Goal: Use online tool/utility: Utilize a website feature to perform a specific function

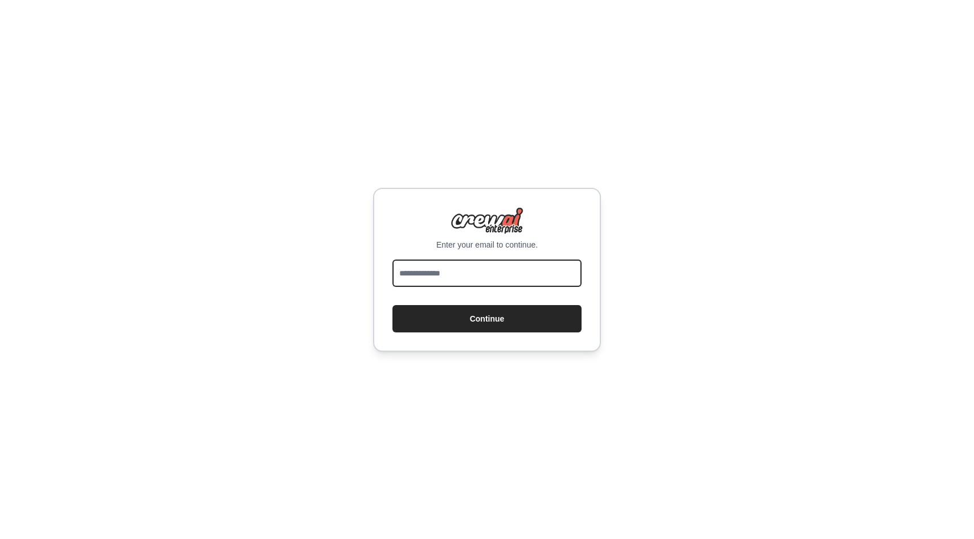
click at [452, 280] on input "email" at bounding box center [486, 273] width 189 height 27
type input "*"
paste input "**********"
type input "**********"
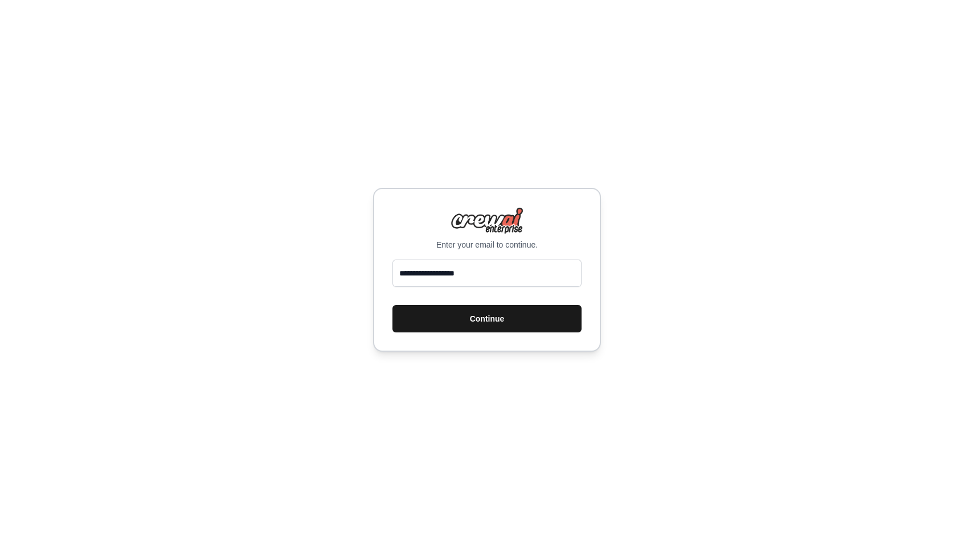
click at [459, 325] on button "Continue" at bounding box center [486, 318] width 189 height 27
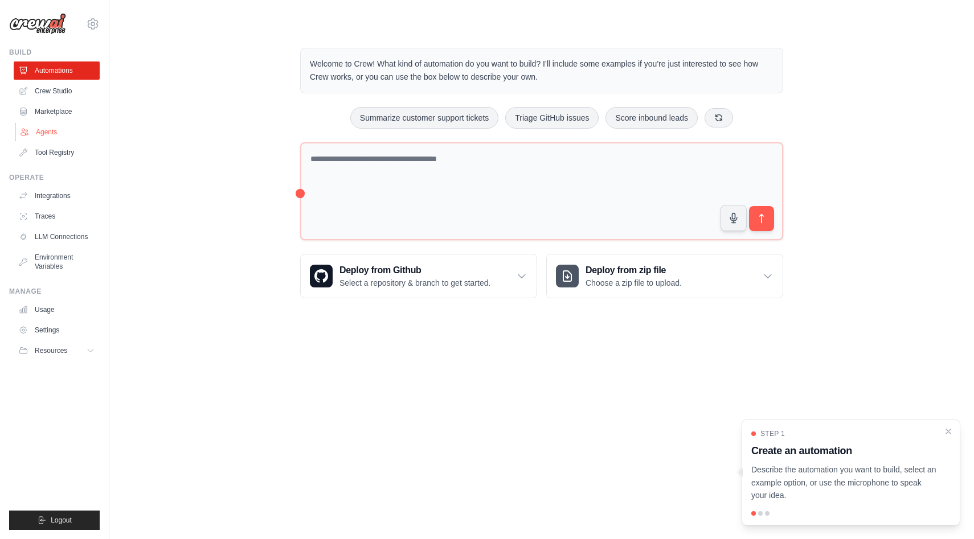
click at [59, 134] on link "Agents" at bounding box center [58, 132] width 86 height 18
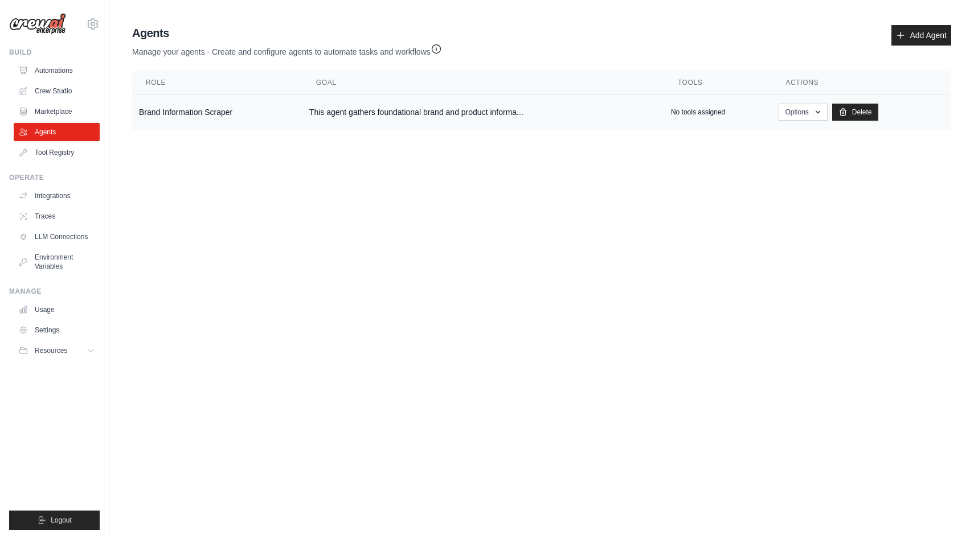
click at [275, 105] on td "Brand Information Scraper" at bounding box center [217, 113] width 170 height 36
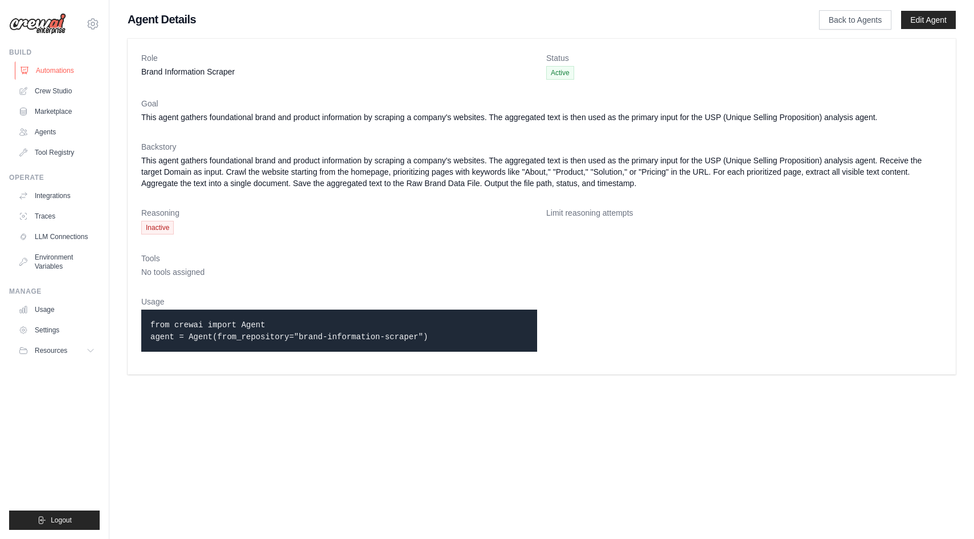
click at [52, 73] on link "Automations" at bounding box center [58, 71] width 86 height 18
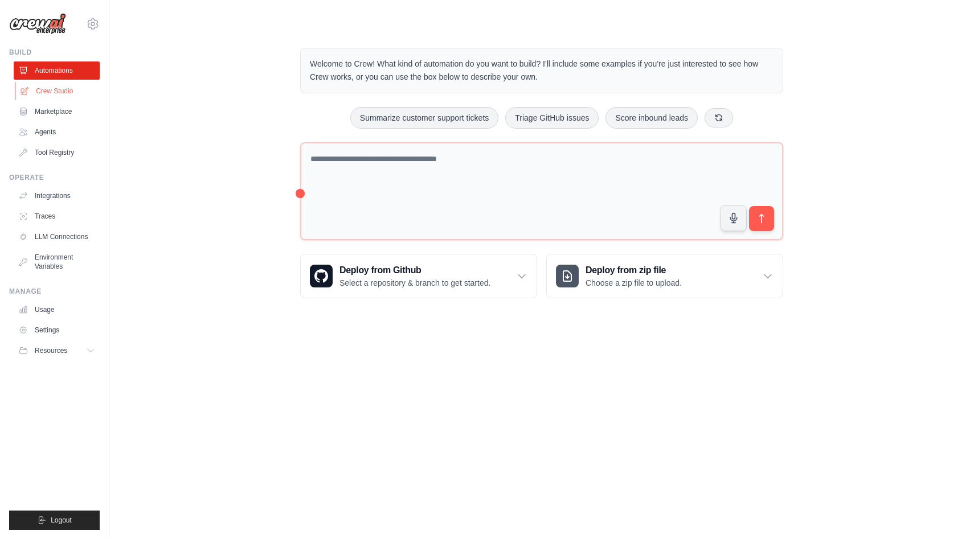
click at [46, 92] on link "Crew Studio" at bounding box center [58, 91] width 86 height 18
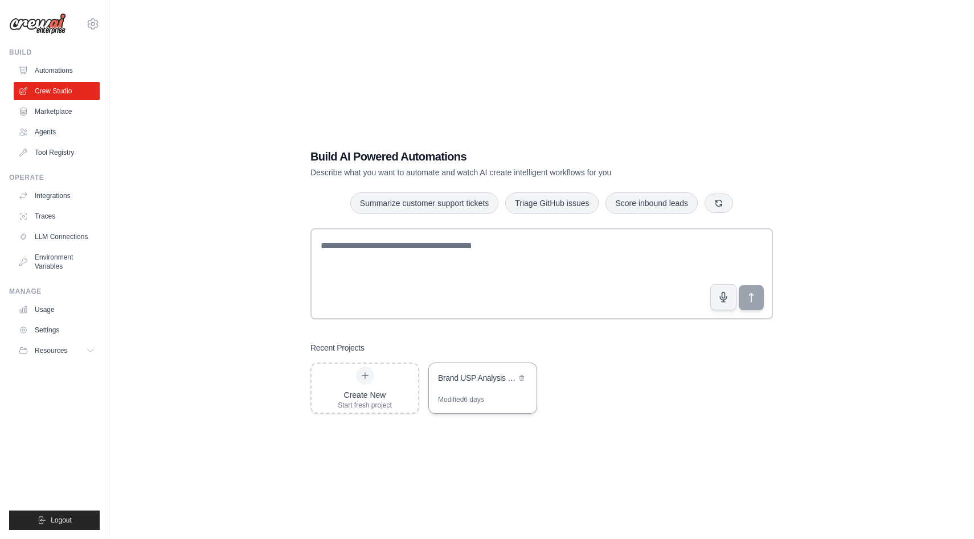
click at [459, 382] on div "Brand USP Analysis & Documentation Pipeline" at bounding box center [477, 378] width 78 height 11
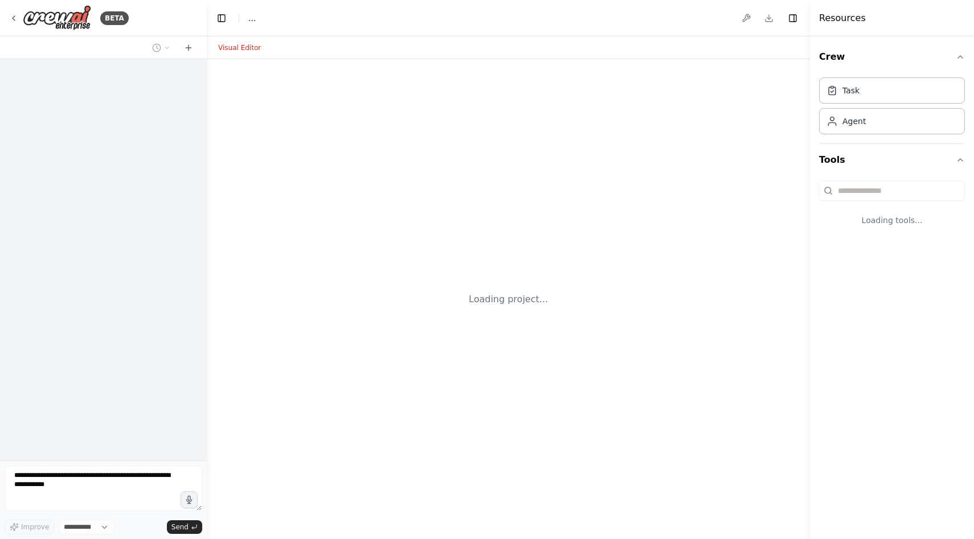
select select "****"
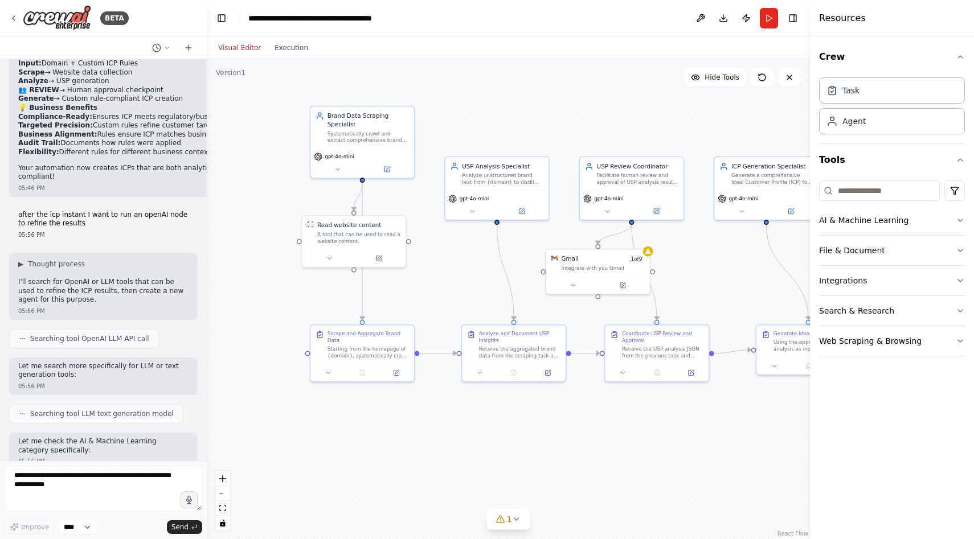
scroll to position [5997, 0]
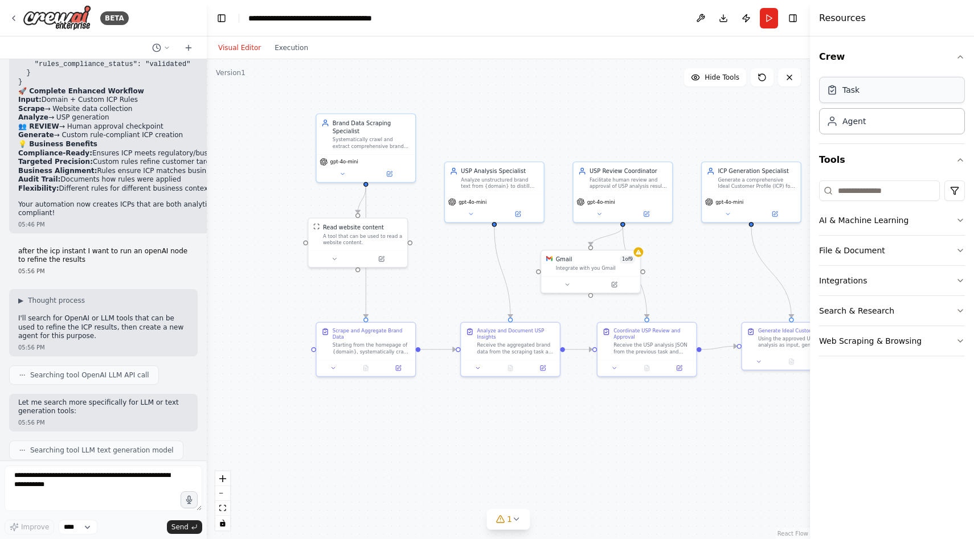
drag, startPoint x: 893, startPoint y: 88, endPoint x: 513, endPoint y: 119, distance: 380.7
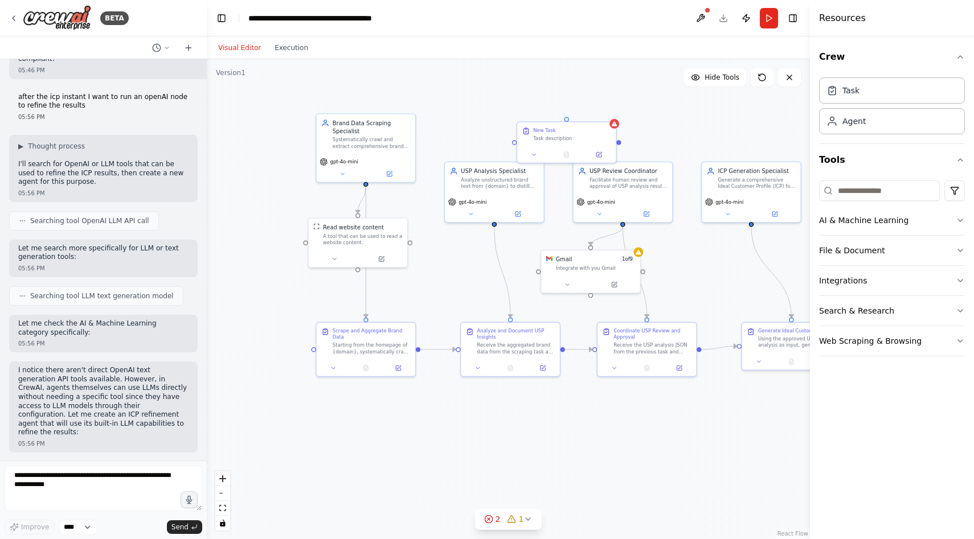
scroll to position [6658, 0]
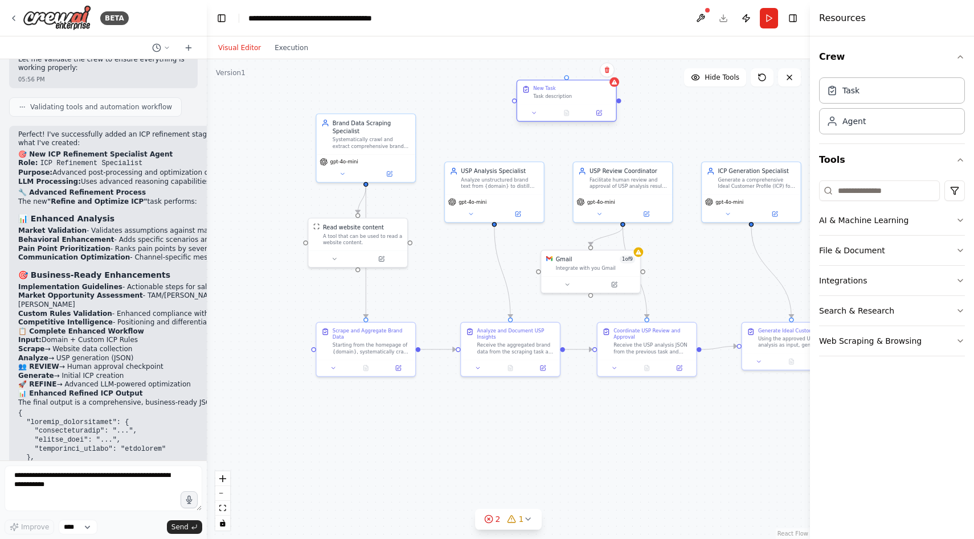
drag, startPoint x: 587, startPoint y: 112, endPoint x: 586, endPoint y: 81, distance: 31.4
click at [586, 85] on div "New Task" at bounding box center [572, 88] width 78 height 6
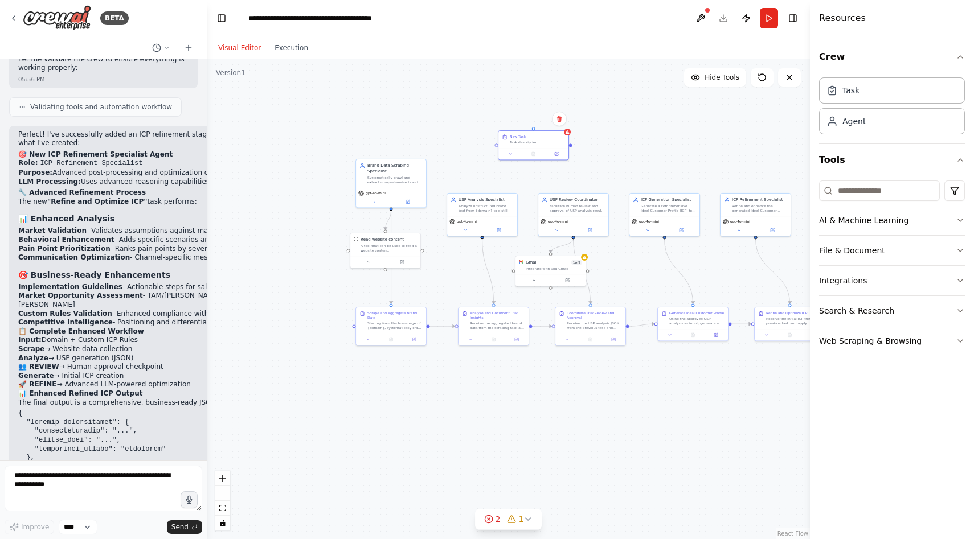
drag, startPoint x: 645, startPoint y: 463, endPoint x: 604, endPoint y: 389, distance: 83.9
click at [604, 389] on div ".deletable-edge-delete-btn { width: 20px; height: 20px; border: 0px solid #ffff…" at bounding box center [508, 299] width 603 height 480
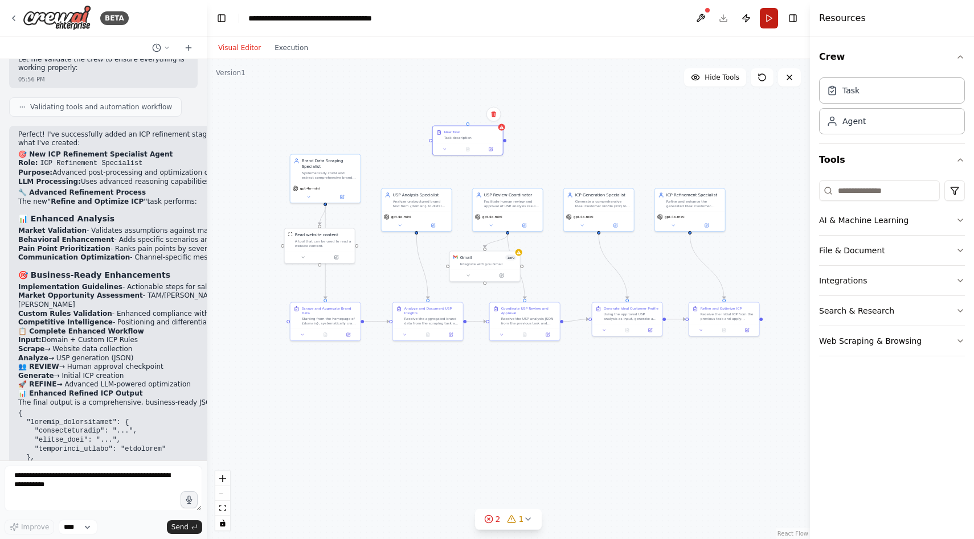
click at [769, 18] on button "Run" at bounding box center [769, 18] width 18 height 21
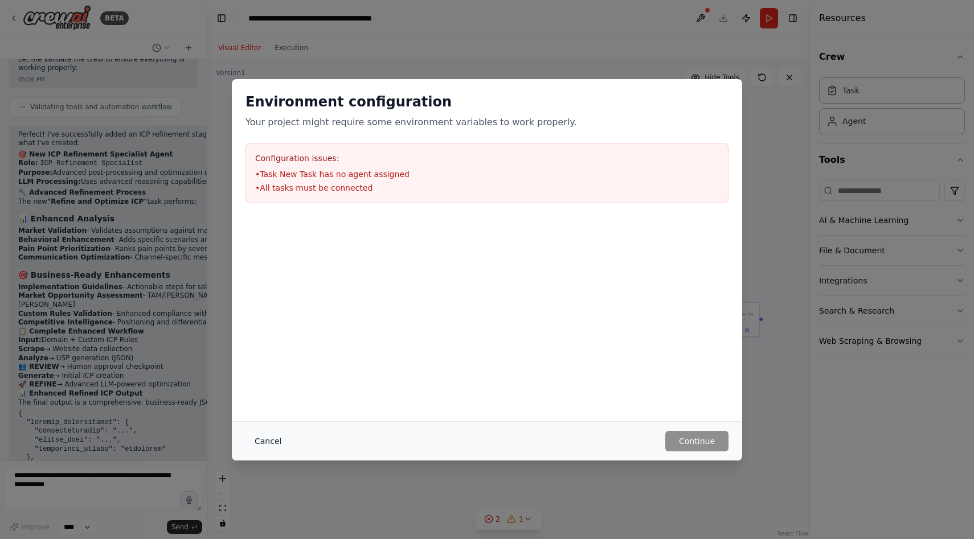
click at [259, 443] on button "Cancel" at bounding box center [268, 441] width 45 height 21
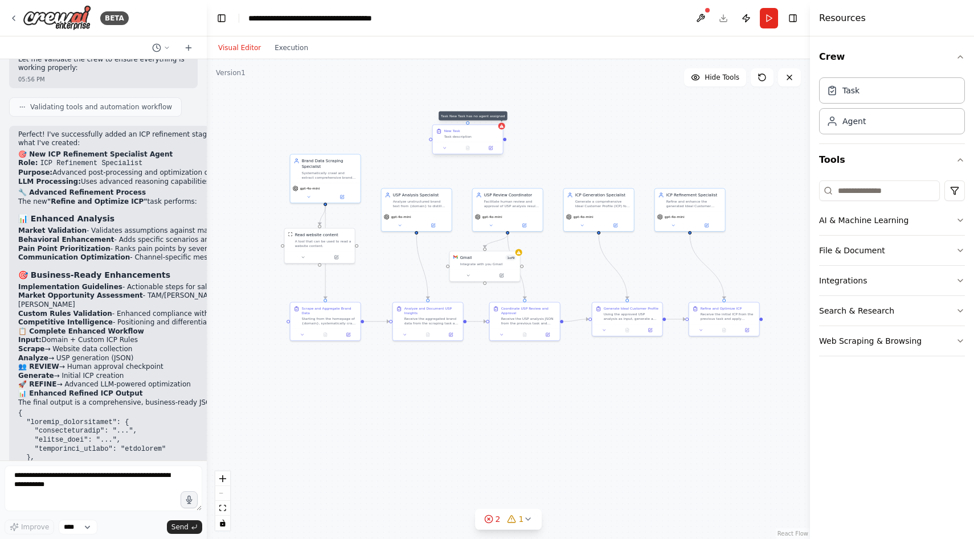
click at [500, 128] on icon at bounding box center [502, 126] width 4 height 3
click at [495, 113] on icon at bounding box center [493, 114] width 5 height 6
click at [468, 115] on button "Confirm" at bounding box center [461, 115] width 40 height 14
click at [766, 13] on button "Run" at bounding box center [769, 18] width 18 height 21
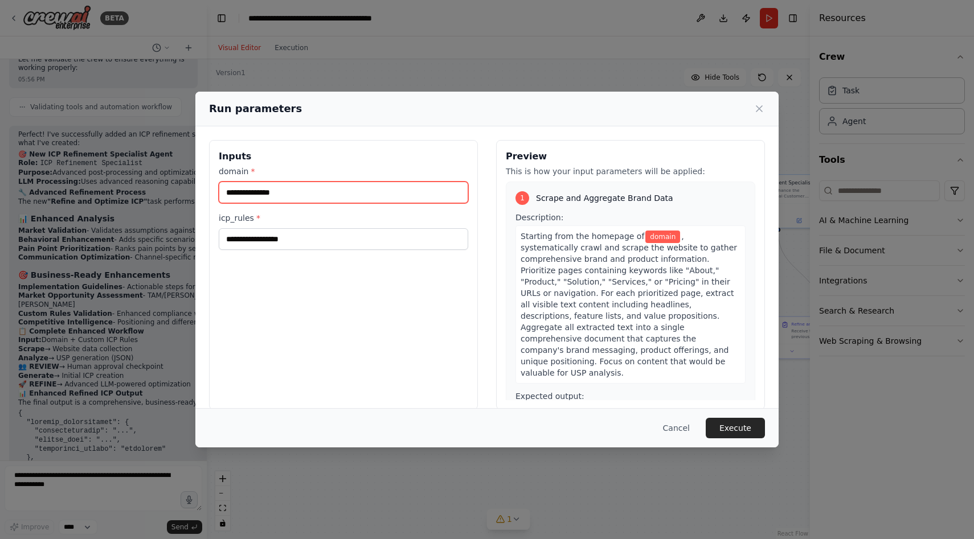
click at [279, 186] on input "domain *" at bounding box center [344, 193] width 250 height 22
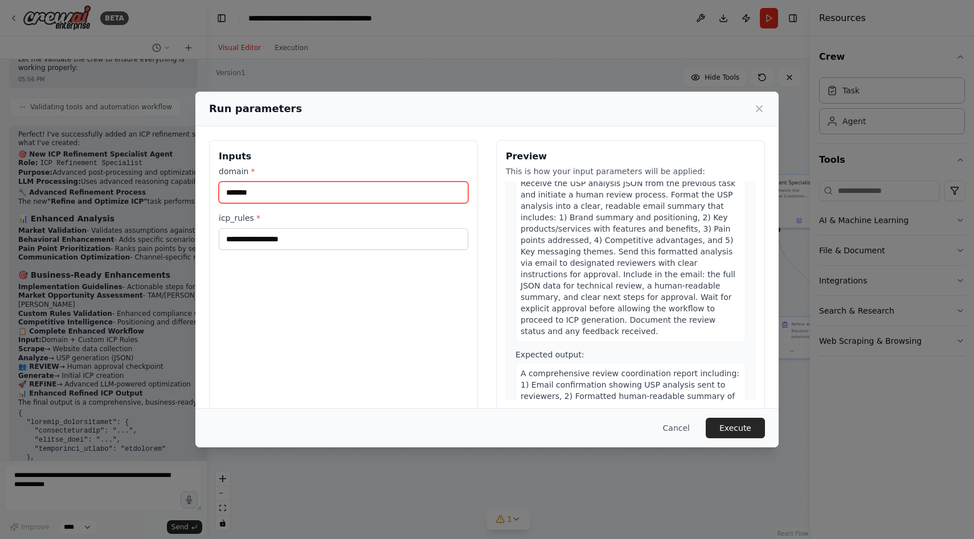
scroll to position [747, 0]
type input "*******"
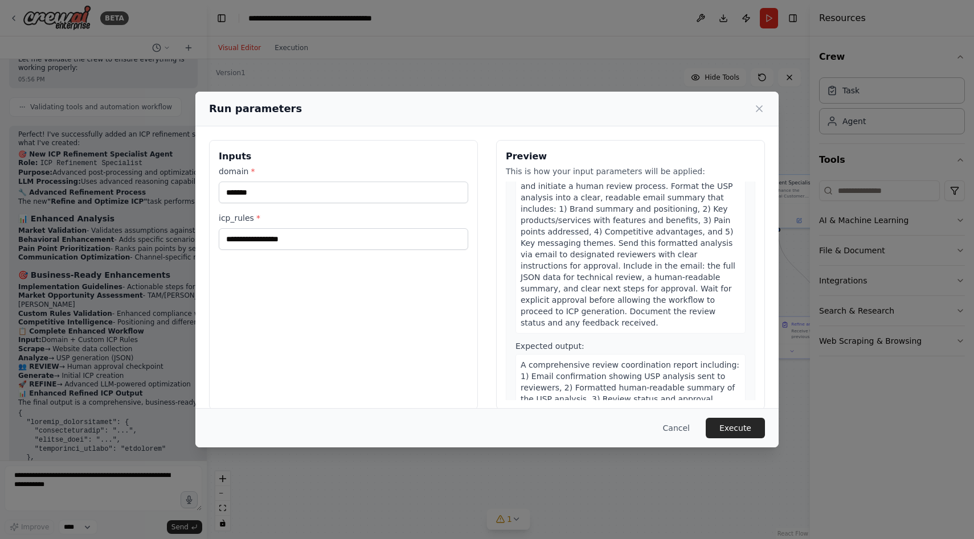
click at [316, 206] on div "domain * ******* icp_rules *" at bounding box center [344, 208] width 250 height 84
click at [248, 238] on input "icp_rules *" at bounding box center [344, 239] width 250 height 22
type input "****"
click at [398, 359] on div "Inputs domain * ******* icp_rules * ****" at bounding box center [343, 275] width 269 height 270
click at [744, 426] on button "Execute" at bounding box center [735, 428] width 59 height 21
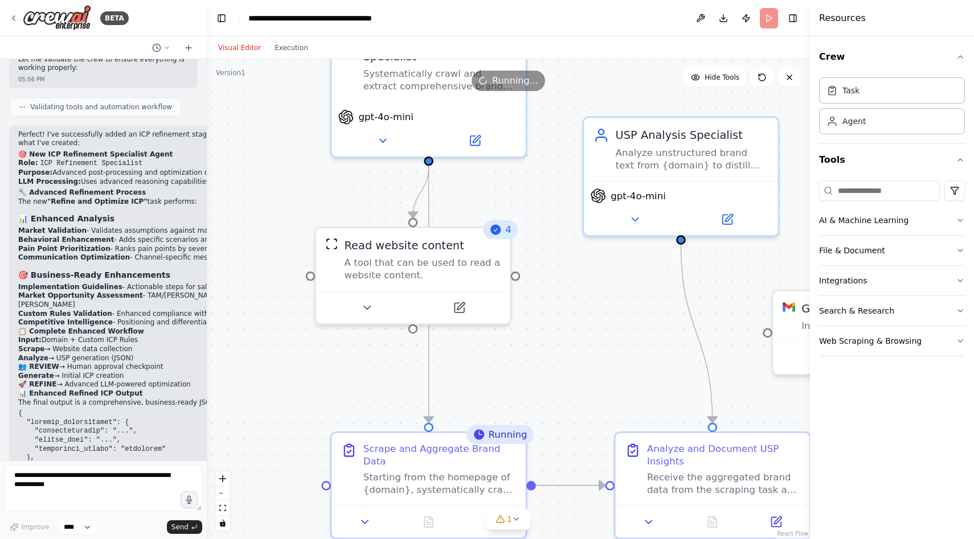
drag, startPoint x: 456, startPoint y: 293, endPoint x: 616, endPoint y: 318, distance: 162.7
click at [616, 318] on div ".deletable-edge-delete-btn { width: 20px; height: 20px; border: 0px solid #ffff…" at bounding box center [508, 299] width 603 height 480
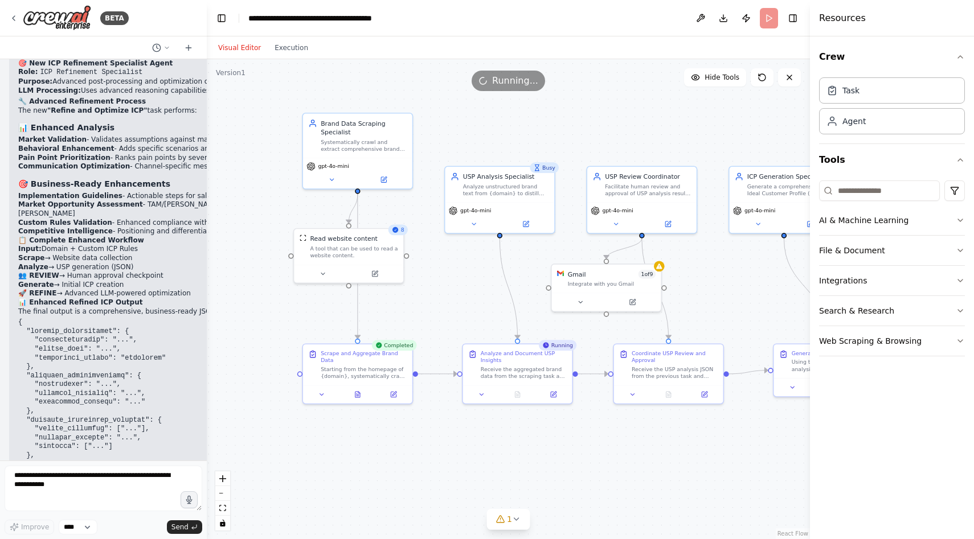
scroll to position [6750, 0]
click at [357, 395] on icon at bounding box center [357, 393] width 5 height 6
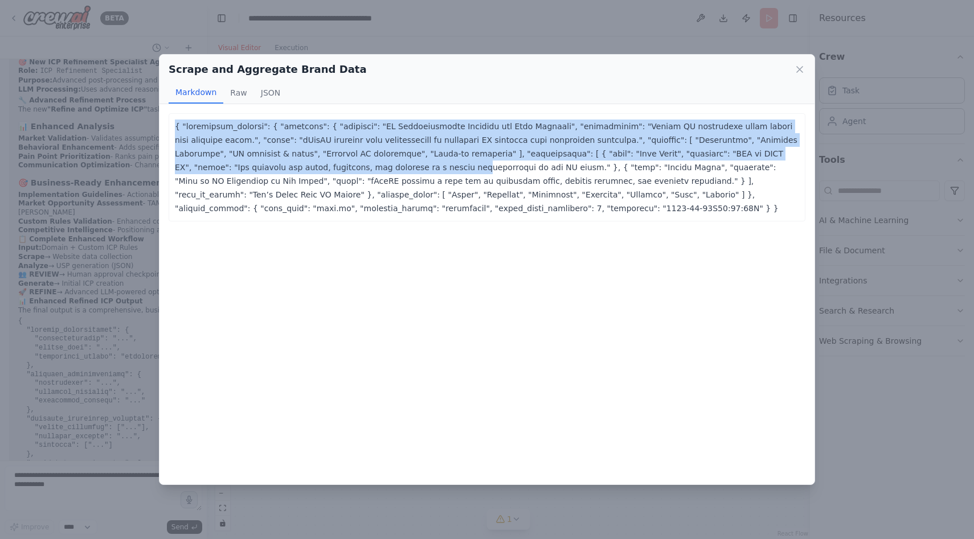
drag, startPoint x: 168, startPoint y: 124, endPoint x: 341, endPoint y: 190, distance: 184.6
click at [340, 188] on div at bounding box center [487, 167] width 637 height 108
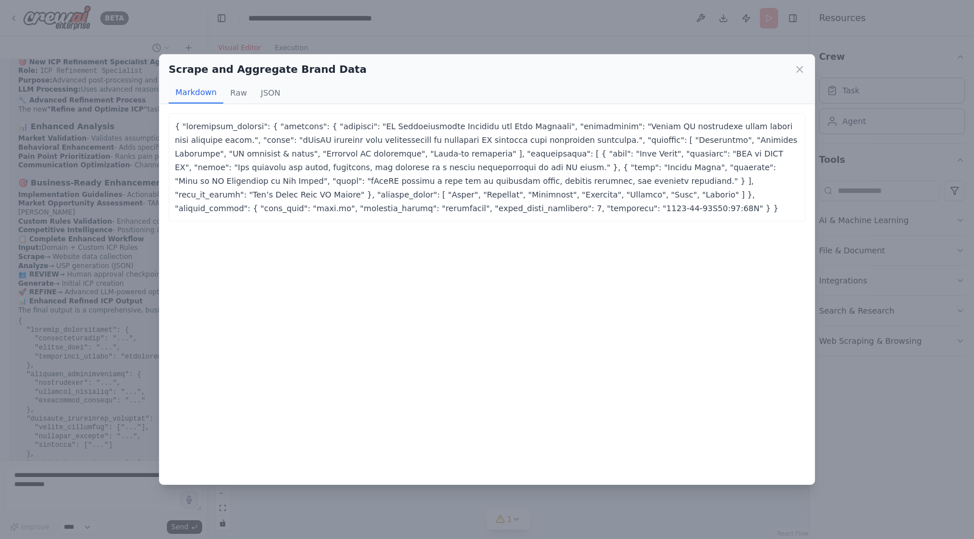
click at [379, 208] on p at bounding box center [487, 168] width 624 height 96
click at [232, 92] on button "Raw" at bounding box center [238, 93] width 30 height 22
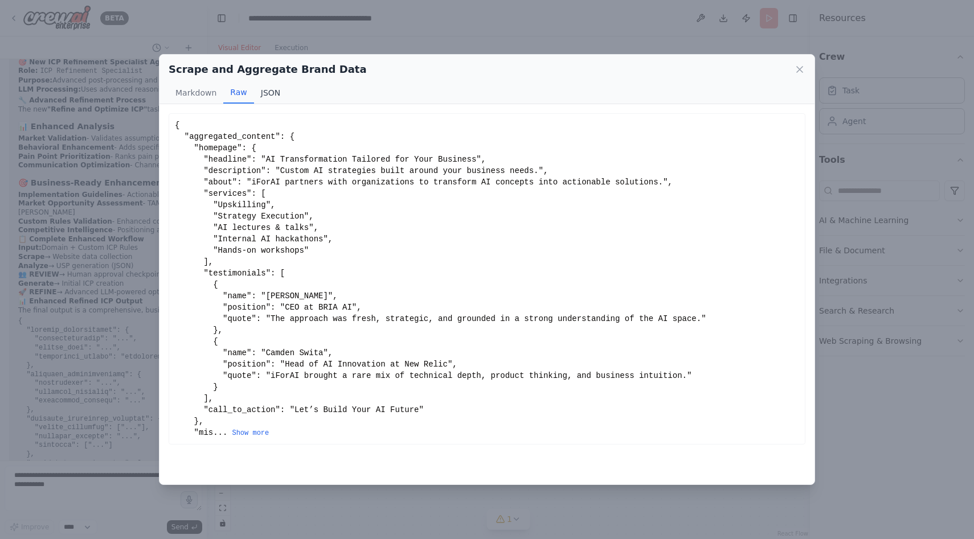
click at [272, 91] on button "JSON" at bounding box center [271, 93] width 34 height 22
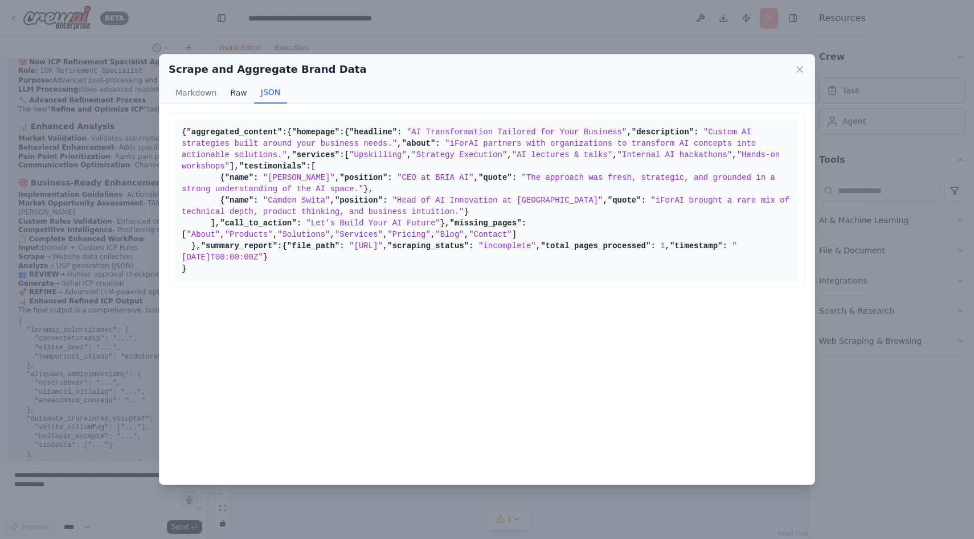
click at [237, 92] on button "Raw" at bounding box center [238, 93] width 30 height 22
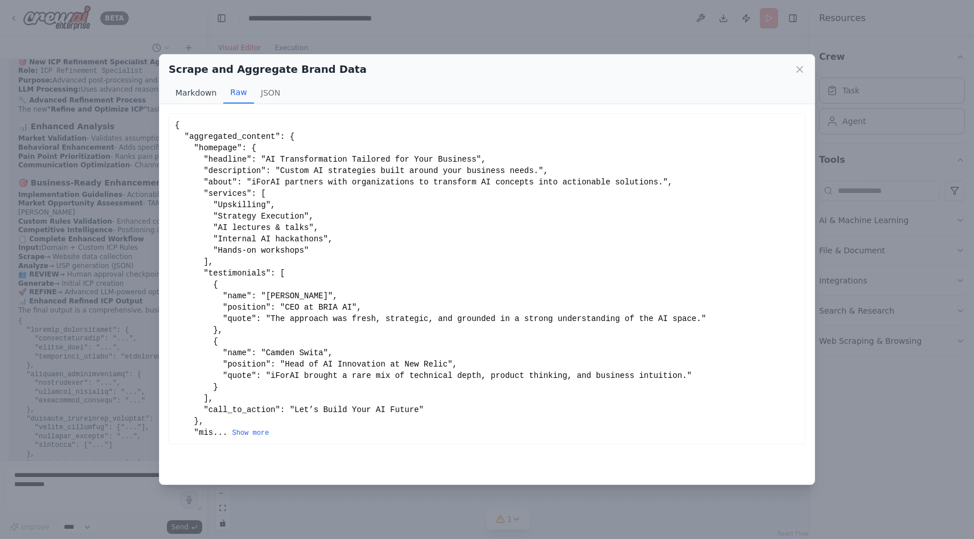
click at [193, 83] on button "Markdown" at bounding box center [196, 93] width 55 height 22
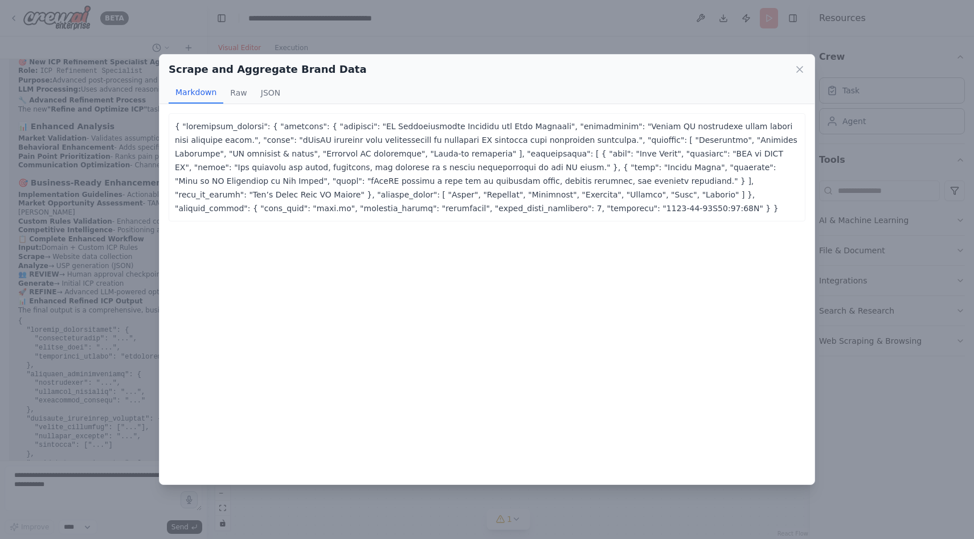
click at [807, 69] on div "Scrape and Aggregate Brand Data Markdown Raw JSON" at bounding box center [487, 80] width 655 height 50
click at [800, 68] on icon at bounding box center [799, 69] width 11 height 11
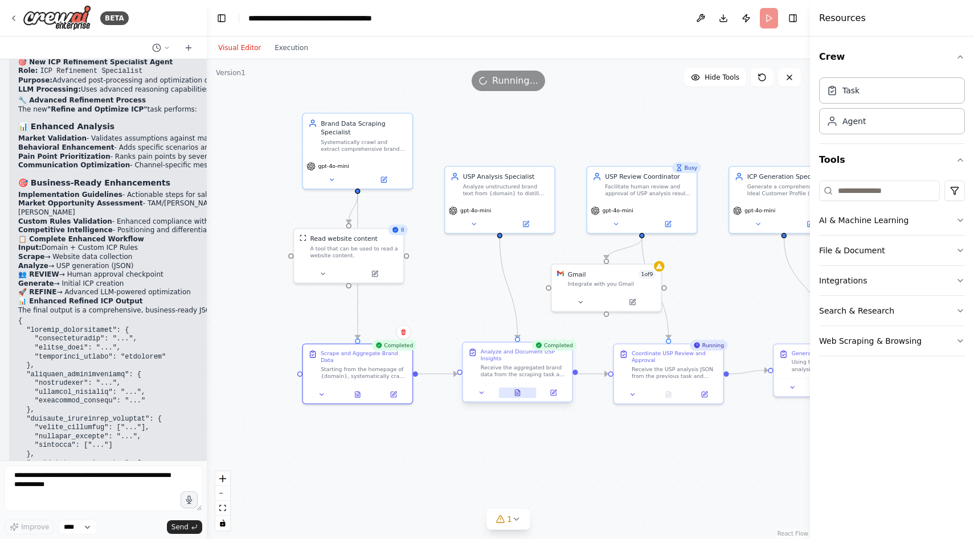
click at [515, 395] on icon at bounding box center [517, 393] width 5 height 6
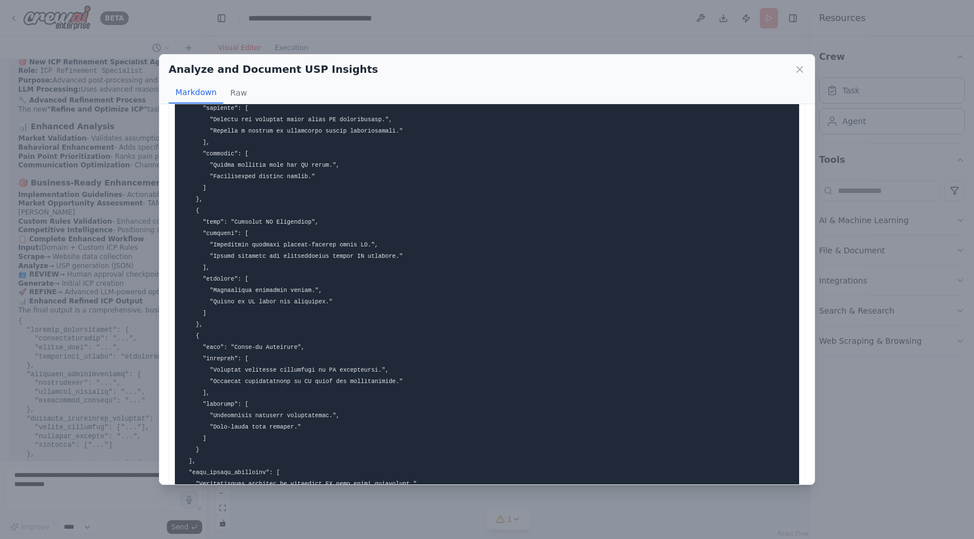
scroll to position [616, 0]
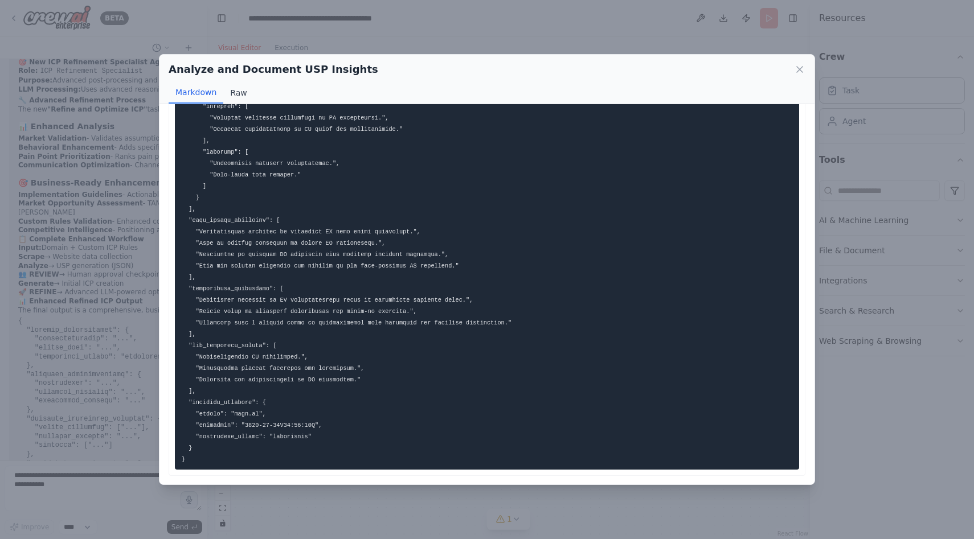
click at [235, 95] on button "Raw" at bounding box center [238, 93] width 30 height 22
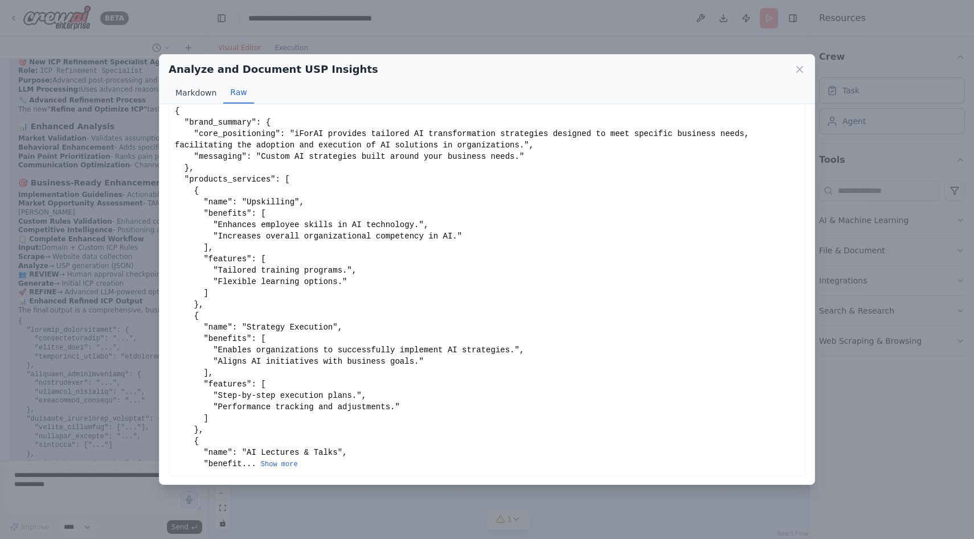
click at [192, 91] on button "Markdown" at bounding box center [196, 93] width 55 height 22
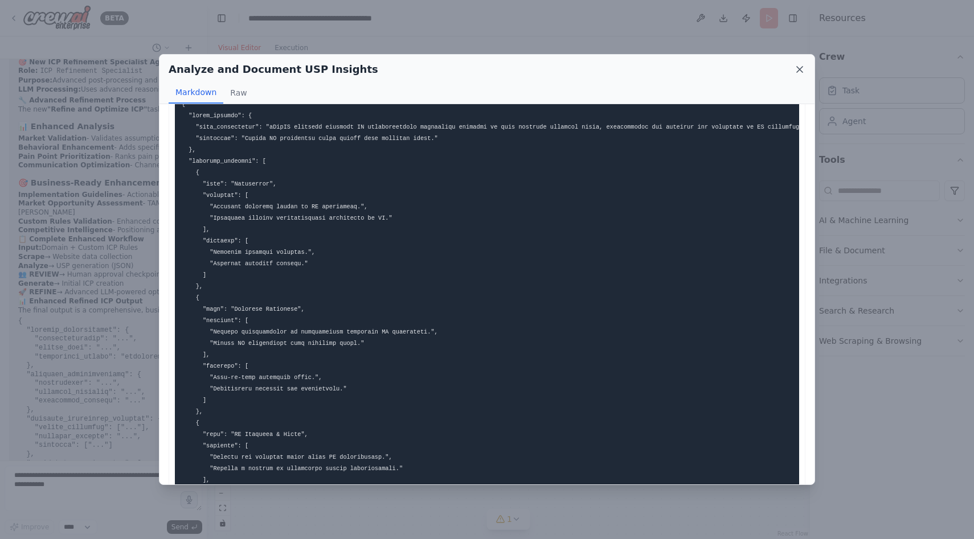
click at [796, 68] on icon at bounding box center [799, 69] width 11 height 11
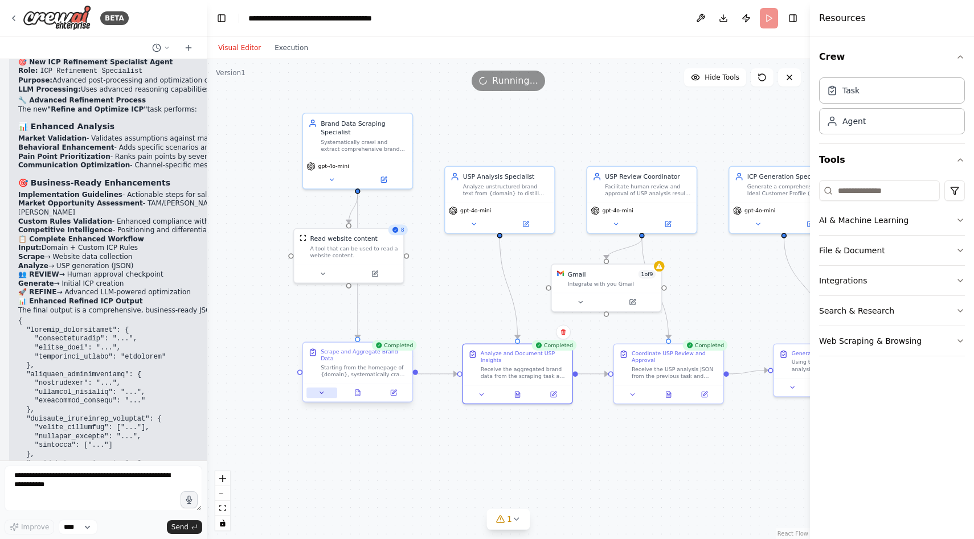
click at [326, 396] on button at bounding box center [321, 393] width 31 height 11
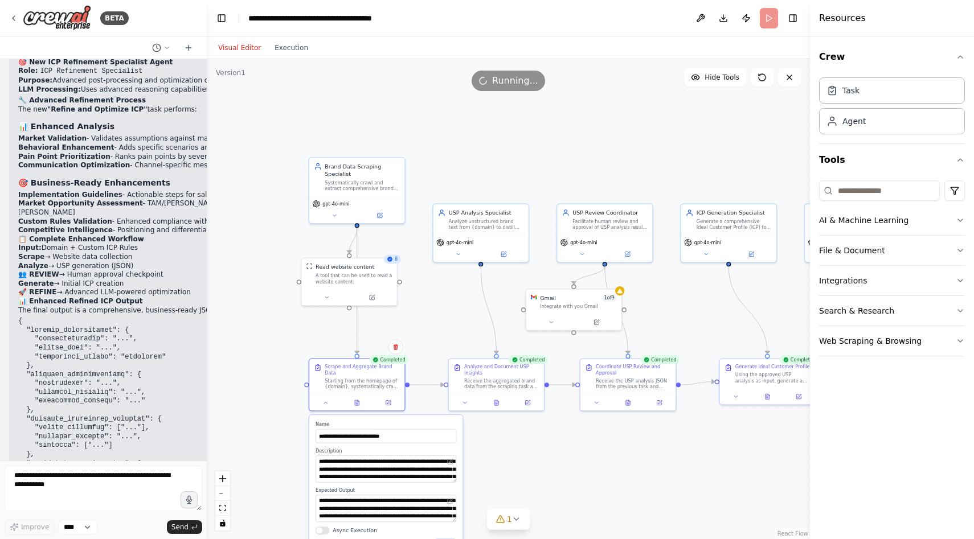
click at [269, 418] on div ".deletable-edge-delete-btn { width: 20px; height: 20px; border: 0px solid #ffff…" at bounding box center [508, 299] width 603 height 480
click at [324, 402] on icon at bounding box center [325, 402] width 3 height 2
